Goal: Navigation & Orientation: Go to known website

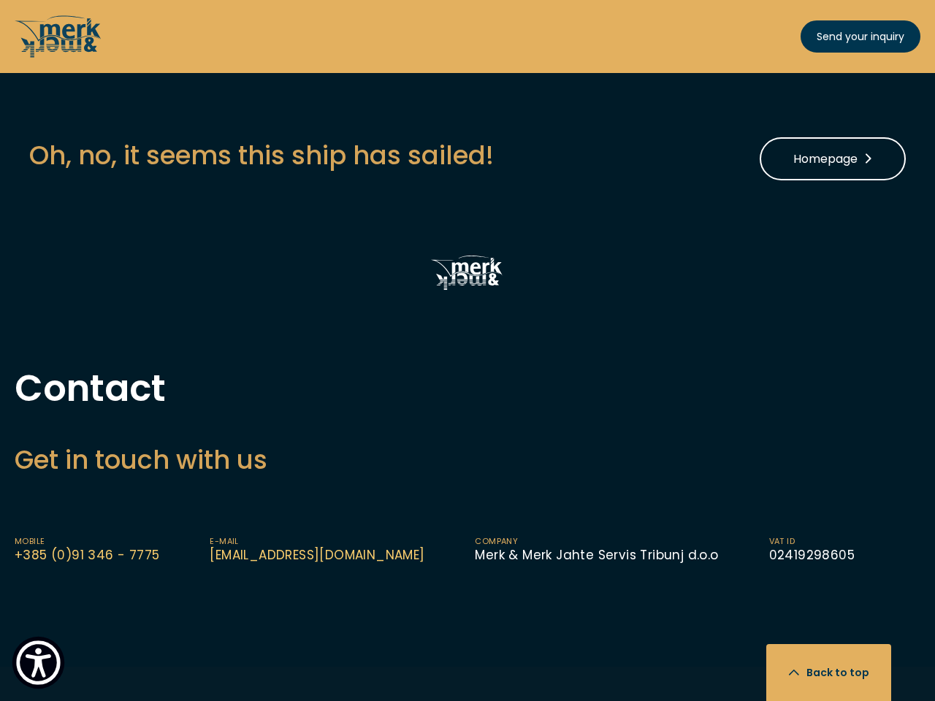
click at [38, 663] on img "Show Accessibility Preferences" at bounding box center [38, 663] width 45 height 45
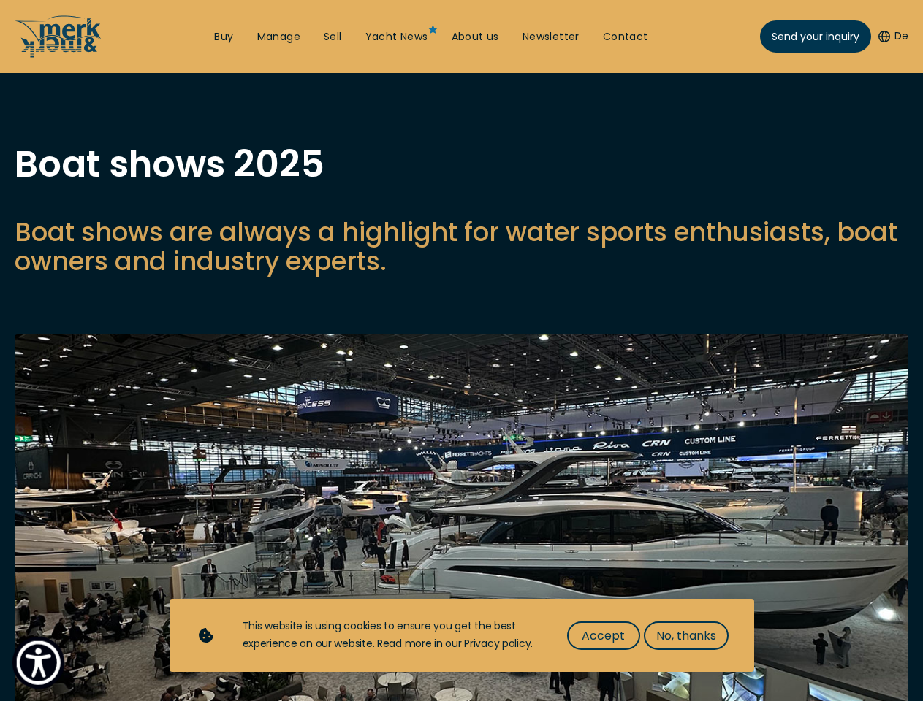
click at [38, 663] on img "Show Accessibility Preferences" at bounding box center [38, 663] width 45 height 45
